Goal: Subscribe to service/newsletter

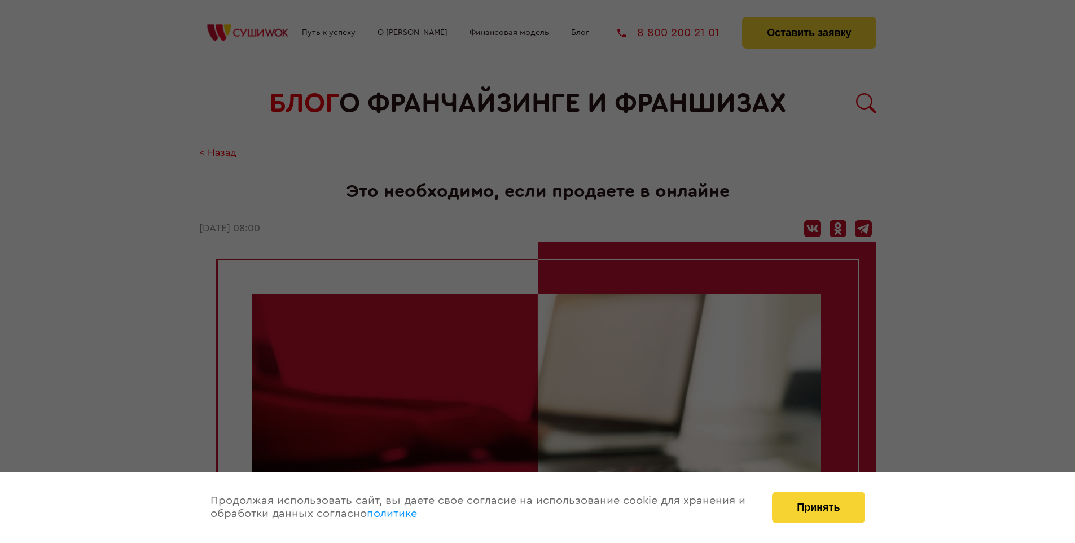
scroll to position [1176, 0]
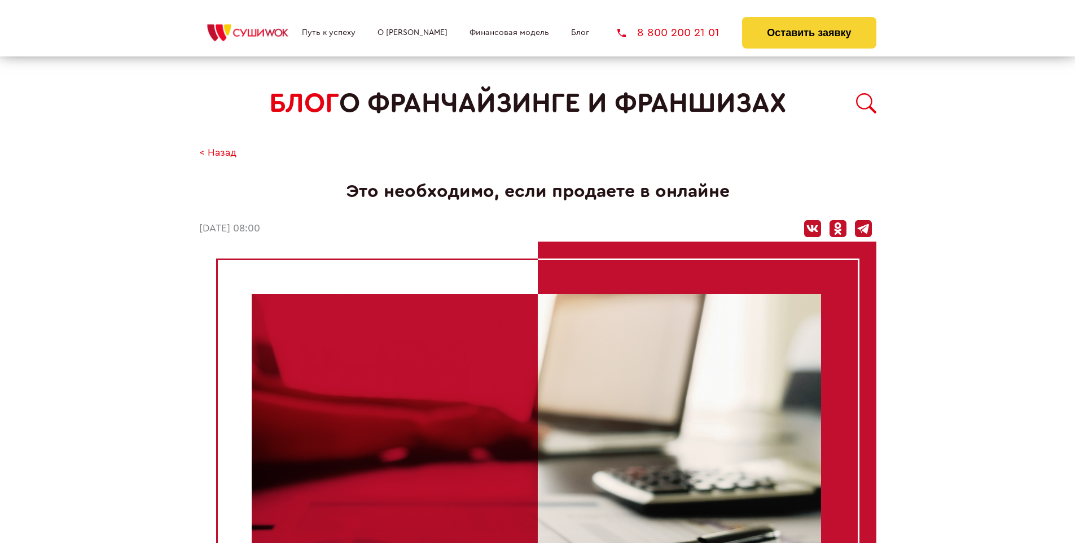
scroll to position [1176, 0]
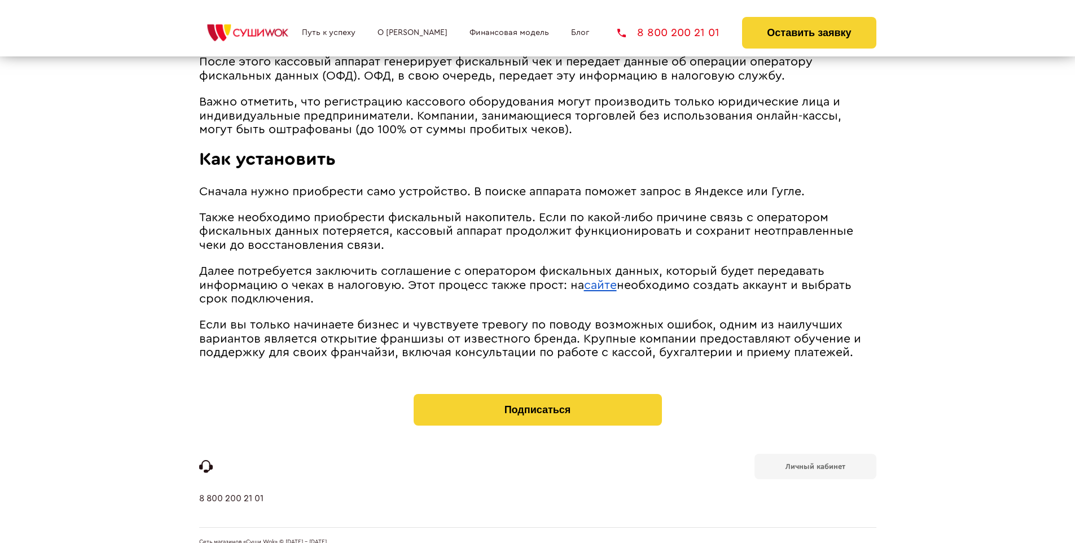
click at [815, 463] on b "Личный кабинет" at bounding box center [816, 466] width 60 height 7
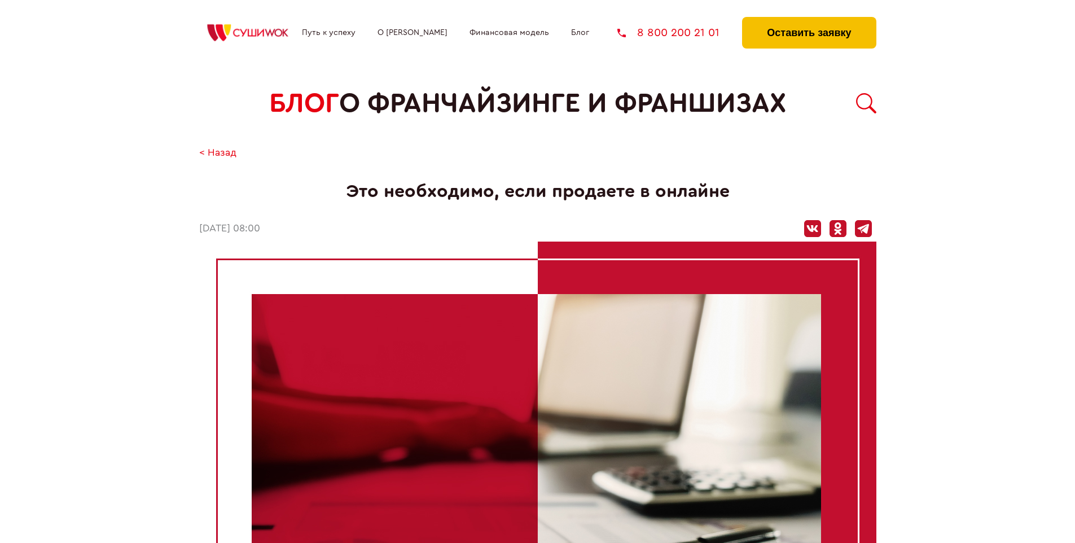
click at [809, 20] on button "Оставить заявку" at bounding box center [809, 33] width 134 height 32
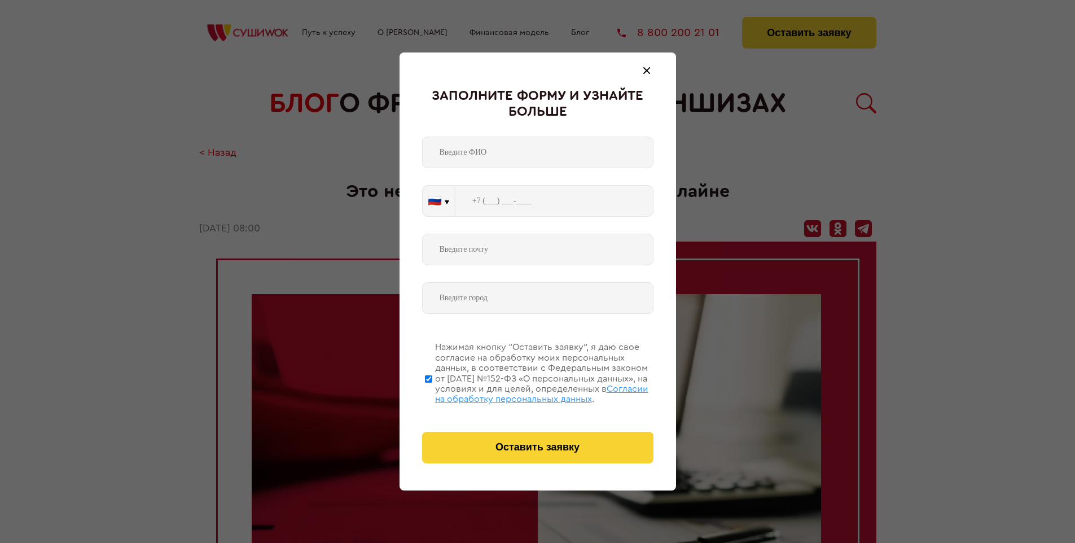
click at [523, 392] on span "Согласии на обработку персональных данных" at bounding box center [541, 393] width 213 height 19
click at [432, 392] on input "Нажимая кнопку “Оставить заявку”, я даю свое согласие на обработку моих персона…" at bounding box center [428, 379] width 7 height 90
checkbox input "false"
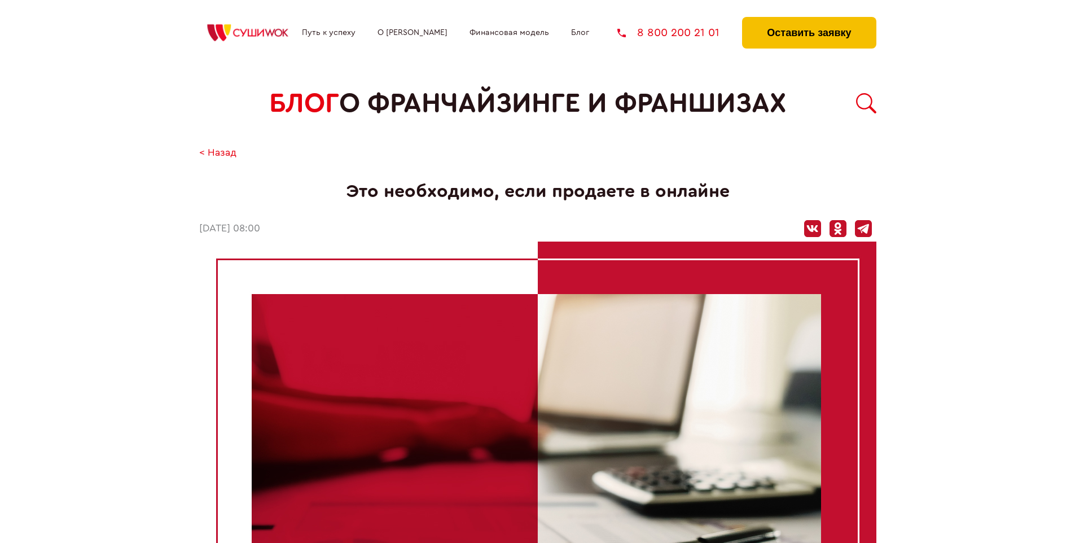
click at [809, 20] on button "Оставить заявку" at bounding box center [809, 33] width 134 height 32
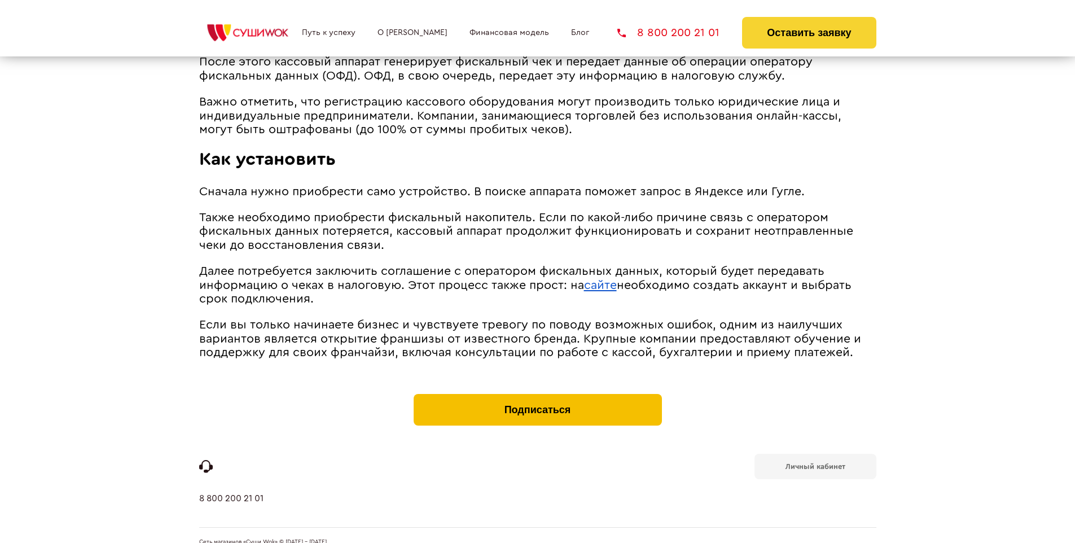
click at [537, 394] on button "Подписаться" at bounding box center [538, 410] width 248 height 32
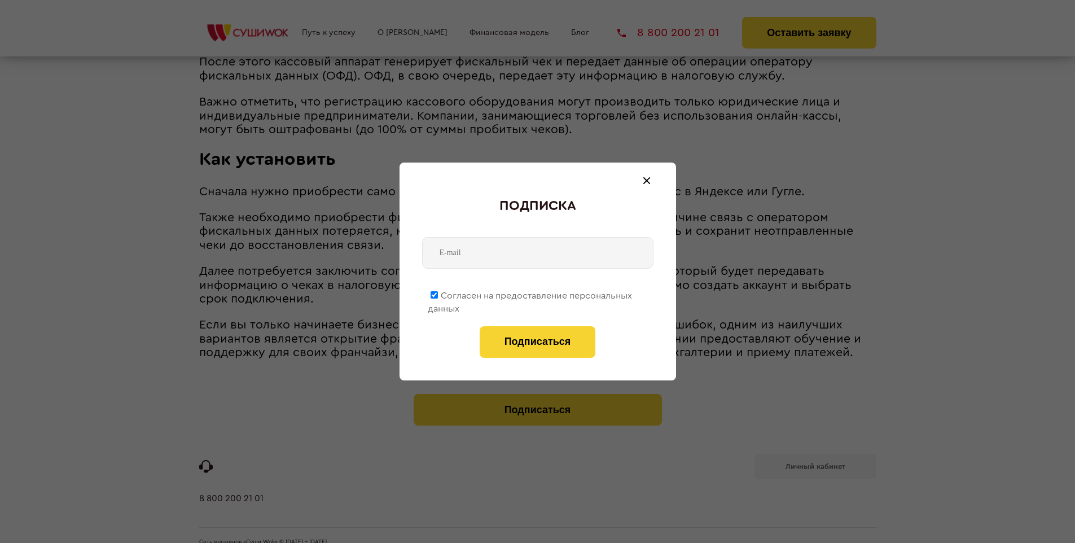
click at [530, 293] on span "Согласен на предоставление персональных данных" at bounding box center [530, 302] width 204 height 22
click at [438, 293] on input "Согласен на предоставление персональных данных" at bounding box center [434, 294] width 7 height 7
checkbox input "false"
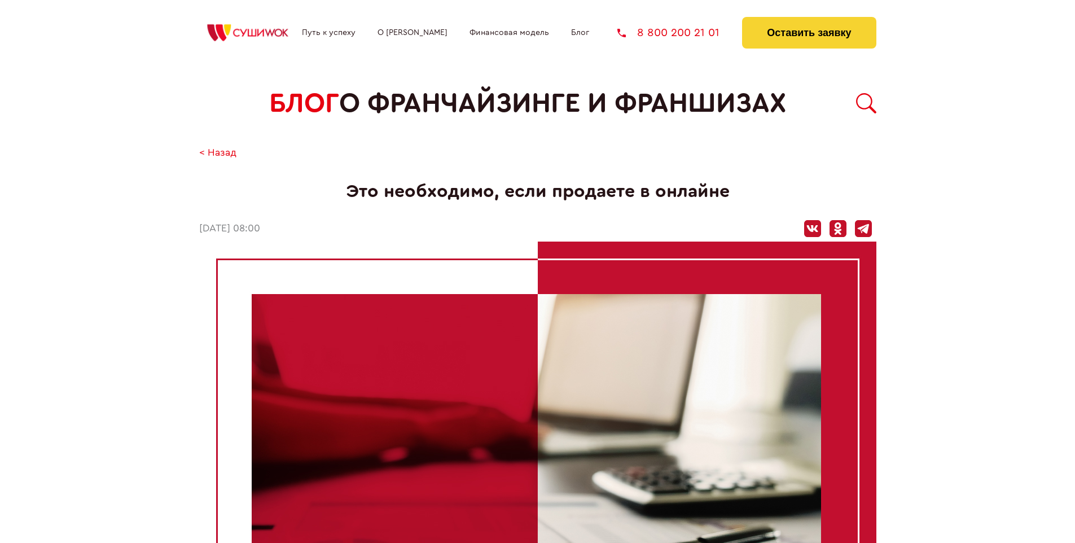
scroll to position [1176, 0]
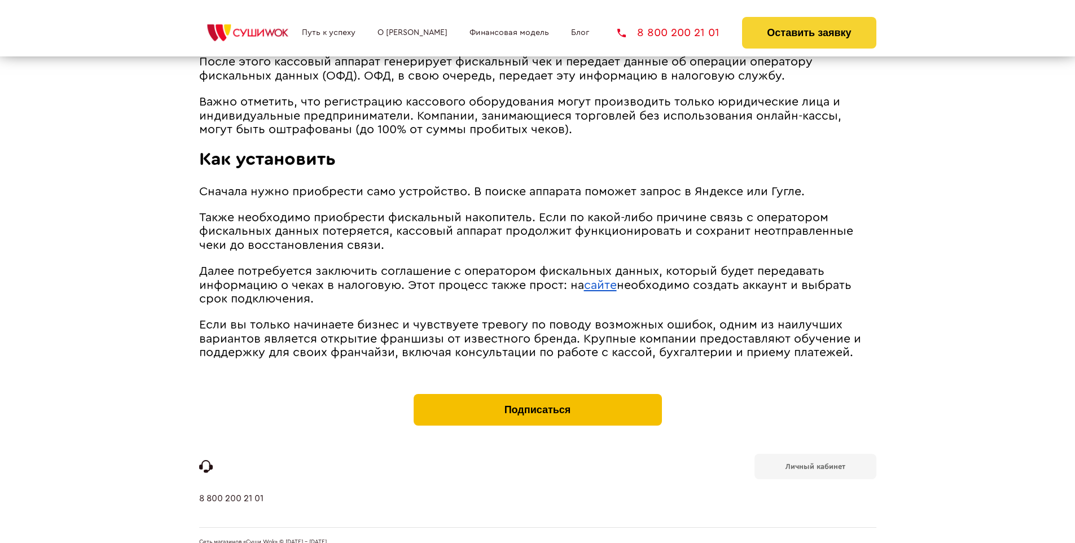
click at [537, 394] on button "Подписаться" at bounding box center [538, 410] width 248 height 32
